Goal: Transaction & Acquisition: Purchase product/service

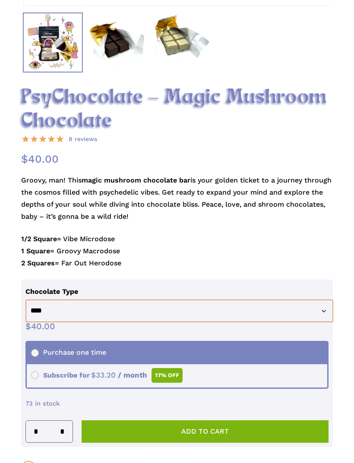
scroll to position [420, 0]
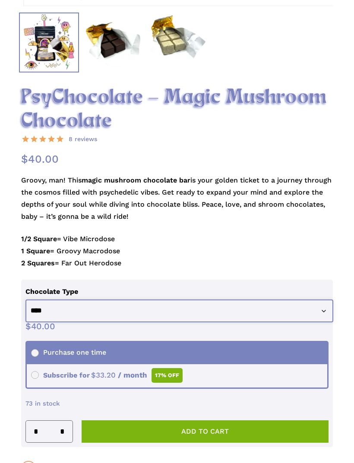
click at [267, 306] on select "**********" at bounding box center [179, 311] width 308 height 23
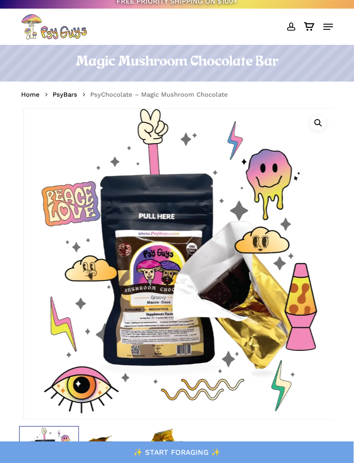
scroll to position [0, 0]
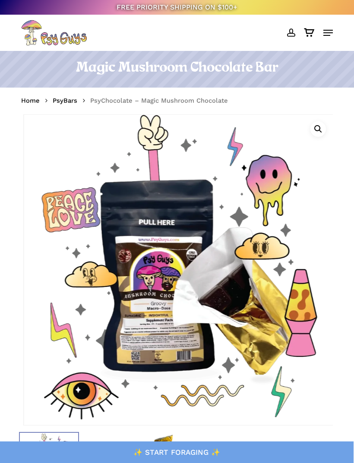
click at [64, 104] on link "PsyBars" at bounding box center [65, 100] width 25 height 9
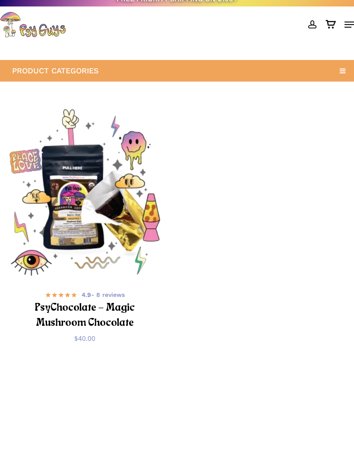
scroll to position [8, 0]
click at [53, 187] on img "PsyChocolate - Magic Mushroom Chocolate" at bounding box center [85, 194] width 170 height 170
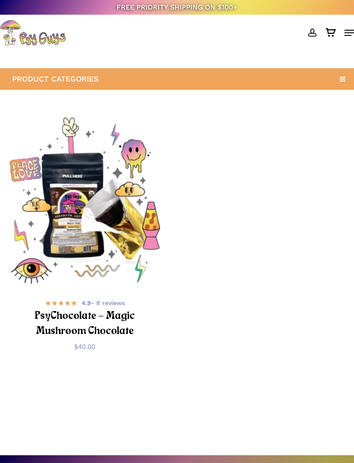
scroll to position [36, 0]
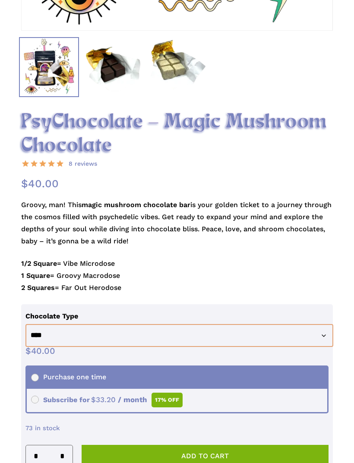
scroll to position [290, 0]
